Goal: Information Seeking & Learning: Learn about a topic

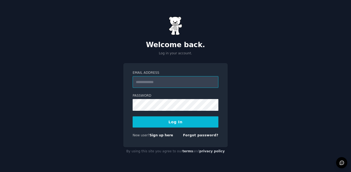
click at [0, 172] on com-1password-button at bounding box center [0, 172] width 0 height 0
type input "**********"
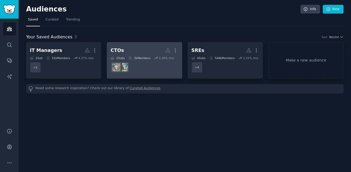
click at [167, 62] on dd at bounding box center [145, 67] width 68 height 15
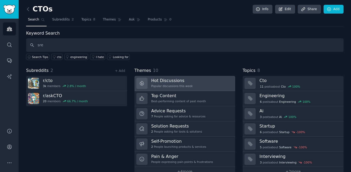
type input "sre"
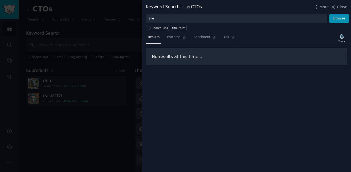
click at [109, 47] on div at bounding box center [175, 86] width 351 height 172
click at [111, 38] on div at bounding box center [175, 86] width 351 height 172
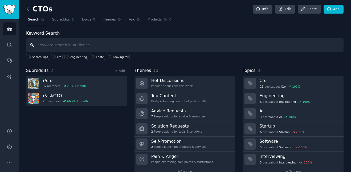
click at [71, 44] on input "text" at bounding box center [185, 45] width 318 height 14
type input "code"
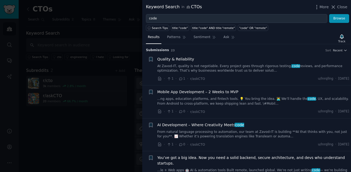
click at [115, 37] on div at bounding box center [175, 86] width 351 height 172
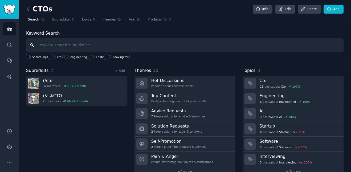
click at [55, 47] on input "text" at bounding box center [185, 45] width 318 height 14
type input "code overwhelm"
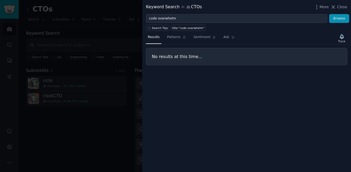
click at [55, 47] on div at bounding box center [175, 86] width 351 height 172
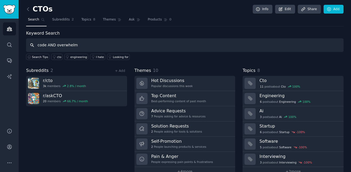
type input "code AND overwhelm"
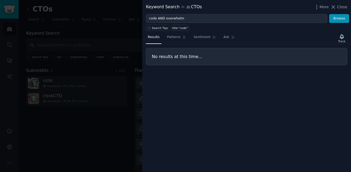
click at [95, 46] on div at bounding box center [175, 86] width 351 height 172
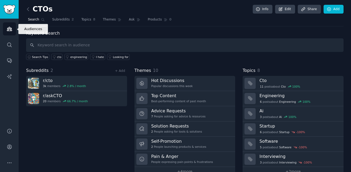
click at [9, 30] on icon "Sidebar" at bounding box center [10, 29] width 6 height 6
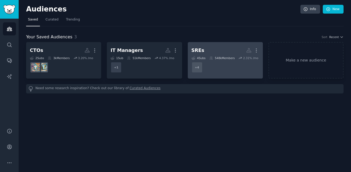
click at [234, 58] on div "548k Members" at bounding box center [223, 58] width 26 height 4
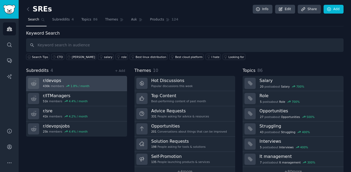
click at [92, 80] on link "r/ devops 430k members 1.8 % / month" at bounding box center [76, 83] width 101 height 15
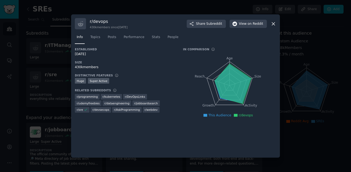
click at [277, 24] on div "r/ devops 430k members since 08/02/2010 Share Subreddit View on Reddit Info Top…" at bounding box center [175, 85] width 209 height 143
click at [272, 25] on icon at bounding box center [274, 24] width 6 height 6
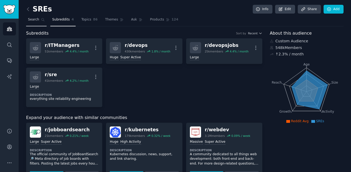
click at [41, 22] on link "Search" at bounding box center [36, 20] width 21 height 11
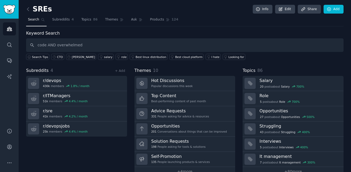
type input "code AND overwhelmed"
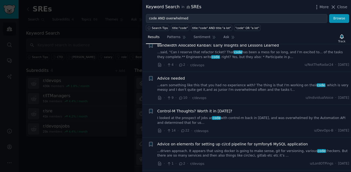
scroll to position [581, 0]
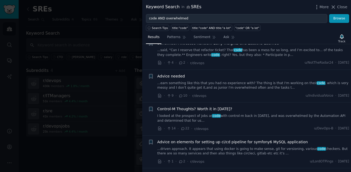
click at [68, 134] on div at bounding box center [175, 86] width 351 height 172
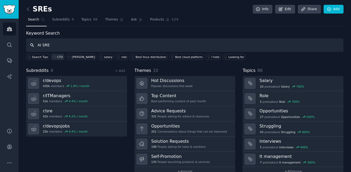
type input "AI SRE"
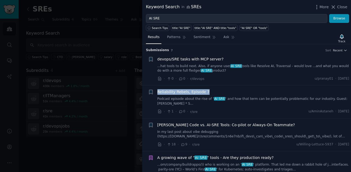
click at [198, 89] on span "Reliability Rebels, Episode 7" at bounding box center [184, 92] width 53 height 6
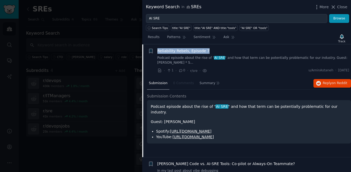
scroll to position [41, 0]
click at [200, 129] on link "[URL][DOMAIN_NAME]" at bounding box center [191, 131] width 42 height 4
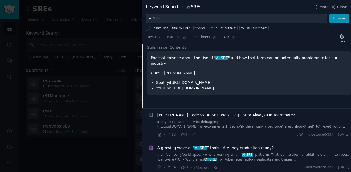
scroll to position [0, 0]
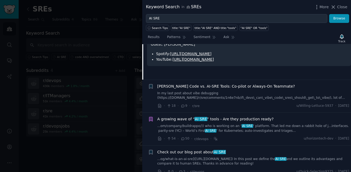
scroll to position [126, 0]
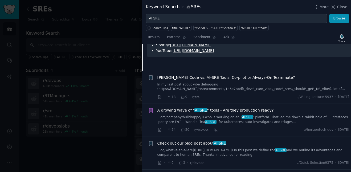
click at [218, 110] on span "A growing wave of “ AI SRE ” tools - Are they production ready?" at bounding box center [216, 111] width 117 height 6
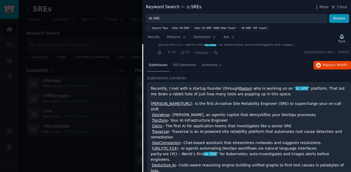
scroll to position [125, 0]
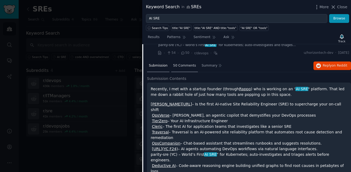
click at [187, 64] on span "50 Comments" at bounding box center [184, 65] width 23 height 5
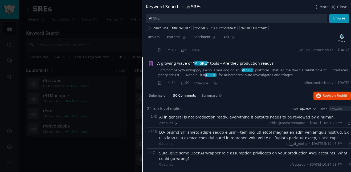
scroll to position [94, 0]
click at [342, 38] on icon "button" at bounding box center [342, 36] width 4 height 4
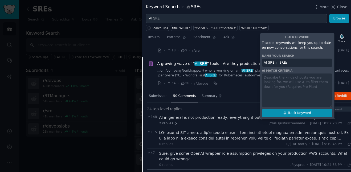
click at [299, 111] on span "Track Keyword" at bounding box center [299, 113] width 23 height 5
type input "AI SRE in SREs"
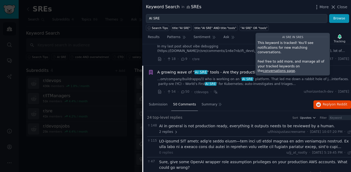
scroll to position [63, 0]
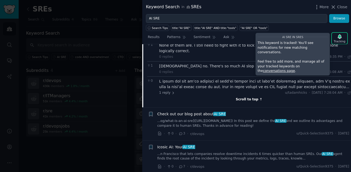
click at [254, 100] on div "Scroll to top ↑" at bounding box center [249, 99] width 204 height 5
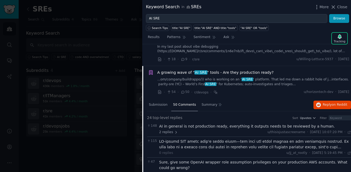
scroll to position [87, 0]
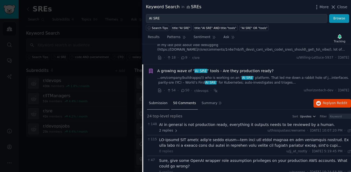
click at [162, 106] on div "Submission" at bounding box center [158, 103] width 22 height 13
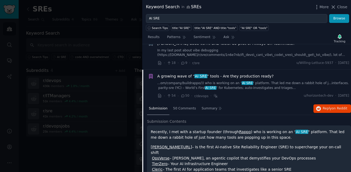
scroll to position [81, 0]
click at [318, 113] on button "Reply on Reddit" at bounding box center [333, 109] width 38 height 9
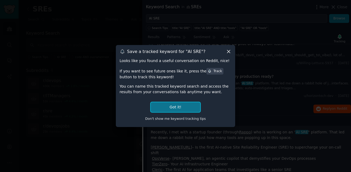
click at [186, 111] on button "Got it!" at bounding box center [176, 107] width 50 height 10
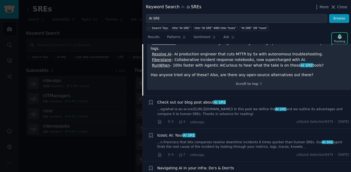
scroll to position [253, 0]
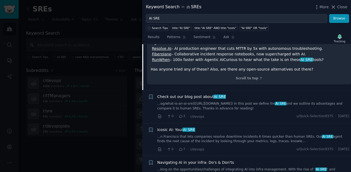
click at [201, 94] on span "Check out our blog post about AI SRE" at bounding box center [192, 97] width 69 height 6
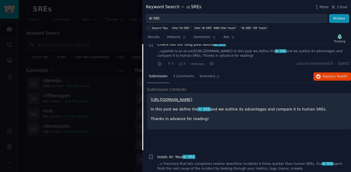
scroll to position [140, 0]
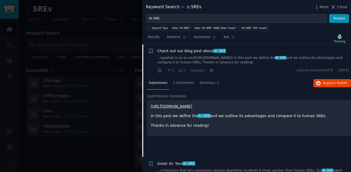
click at [193, 107] on link "[URL][DOMAIN_NAME]" at bounding box center [172, 106] width 42 height 4
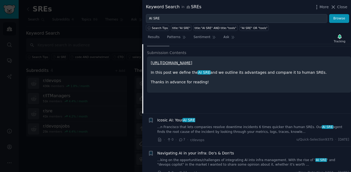
scroll to position [191, 0]
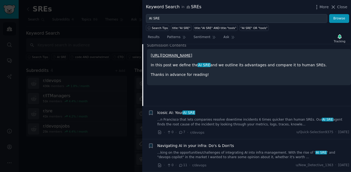
click at [198, 118] on link "...n Francisco that lets companies resolve downtime incidents 6 times quicker t…" at bounding box center [254, 122] width 192 height 9
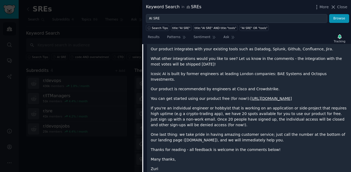
scroll to position [286, 0]
click at [256, 96] on link "[URL][DOMAIN_NAME]" at bounding box center [272, 98] width 42 height 4
